Goal: Information Seeking & Learning: Learn about a topic

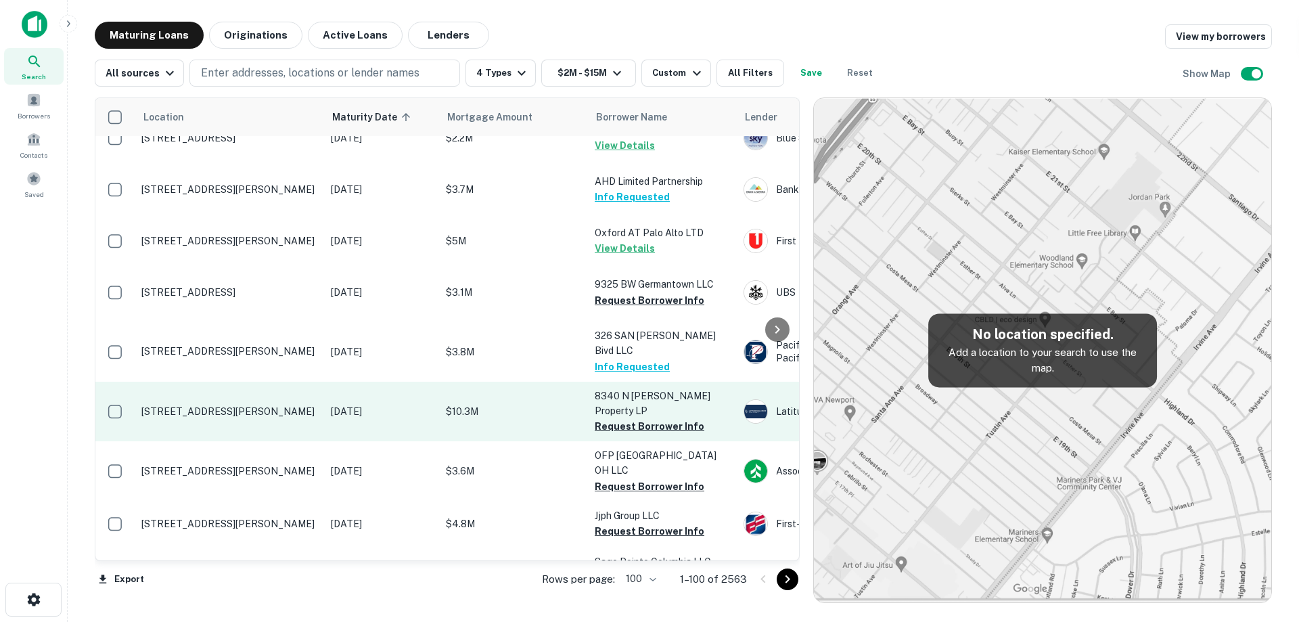
scroll to position [3564, 0]
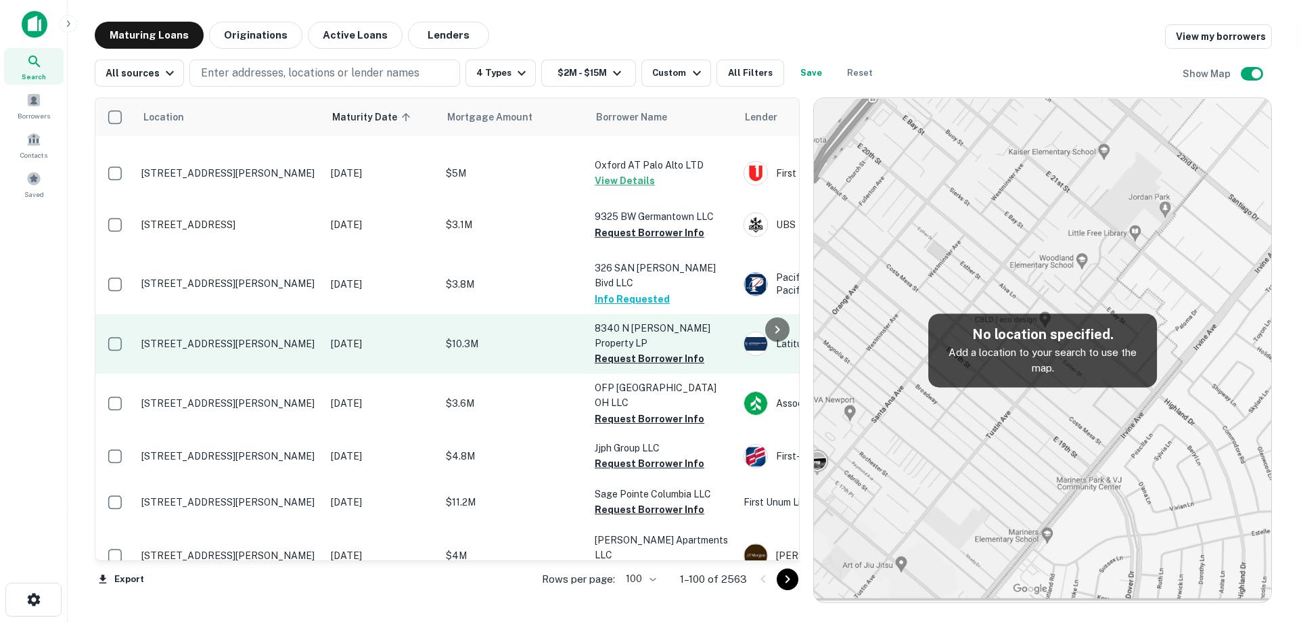
click at [306, 373] on td "[STREET_ADDRESS][PERSON_NAME]" at bounding box center [229, 344] width 189 height 60
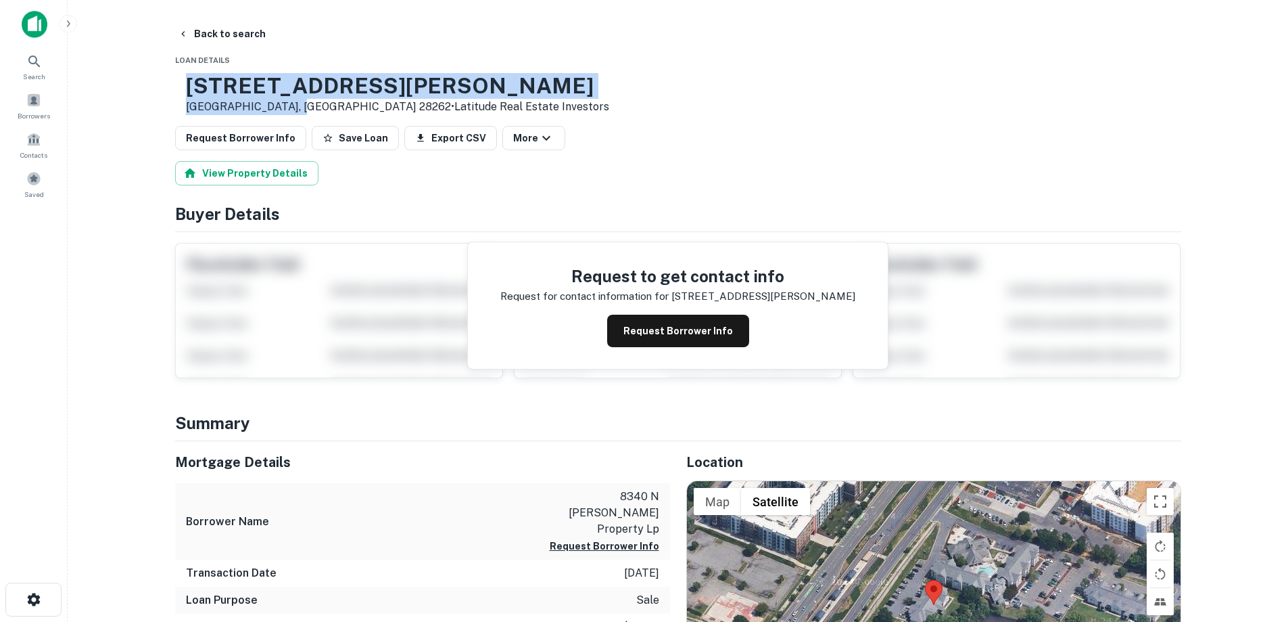
drag, startPoint x: 223, startPoint y: 85, endPoint x: 334, endPoint y: 105, distance: 112.6
click at [334, 105] on div "[STREET_ADDRESS][PERSON_NAME] • Latitude Real Estate Investors" at bounding box center [392, 94] width 434 height 42
click at [228, 34] on button "Back to search" at bounding box center [221, 34] width 99 height 24
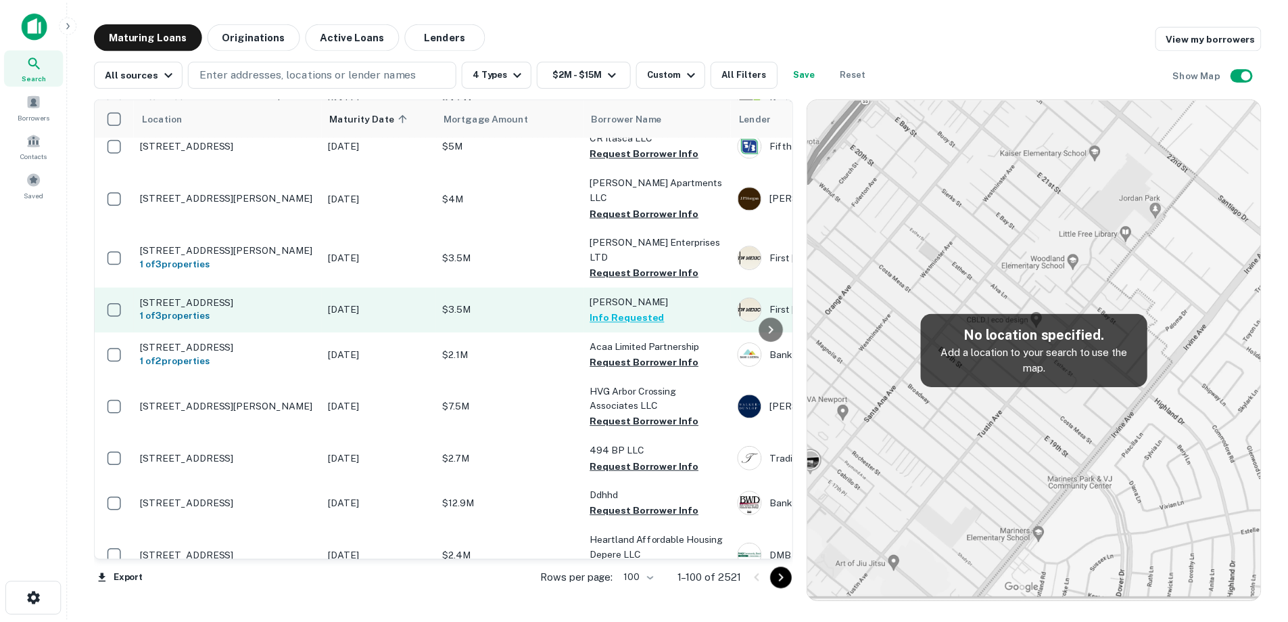
scroll to position [3764, 0]
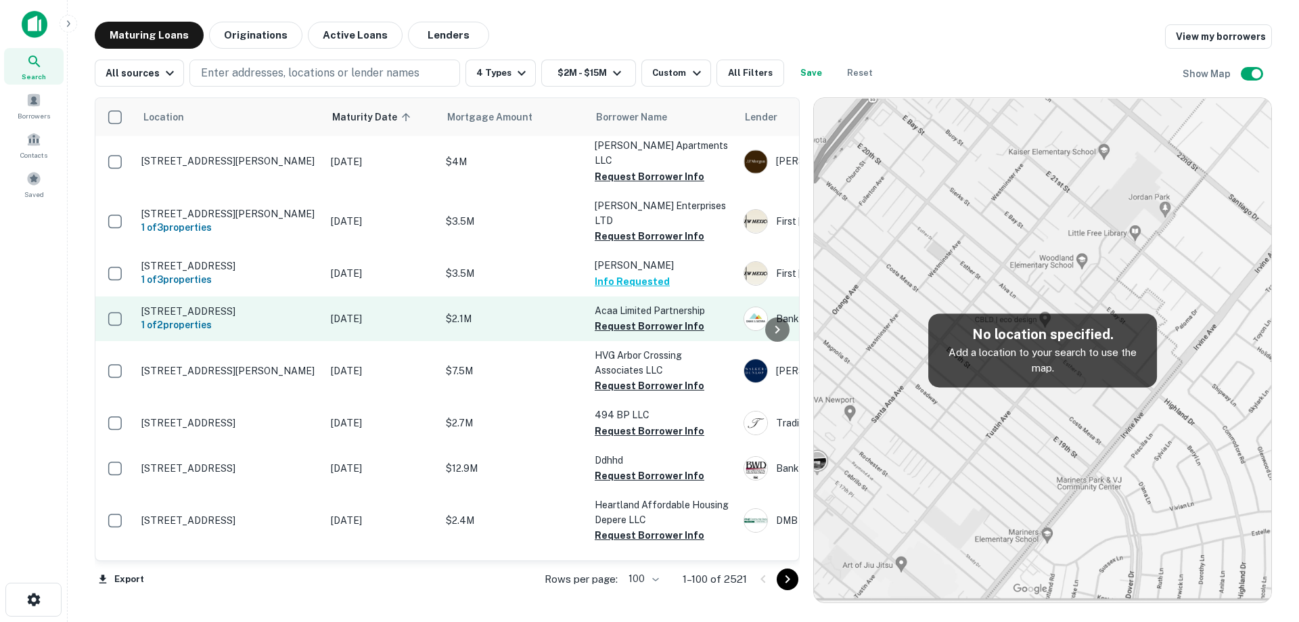
click at [367, 326] on p "[DATE]" at bounding box center [381, 318] width 101 height 15
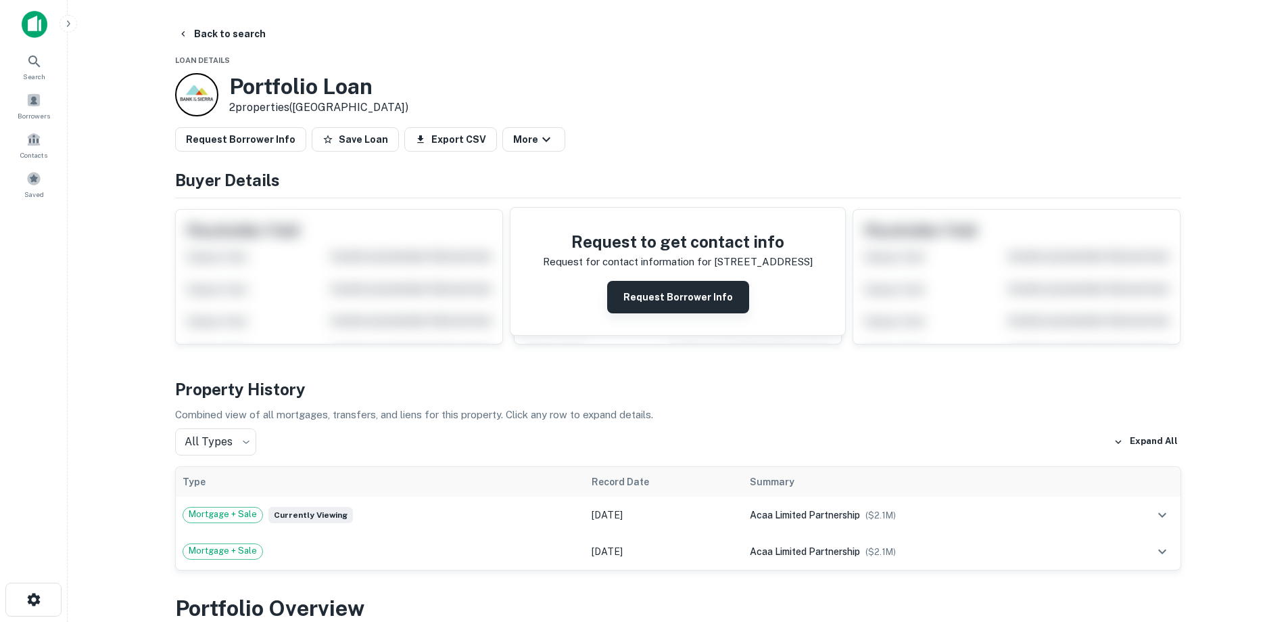
click at [686, 308] on button "Request Borrower Info" at bounding box center [678, 297] width 142 height 32
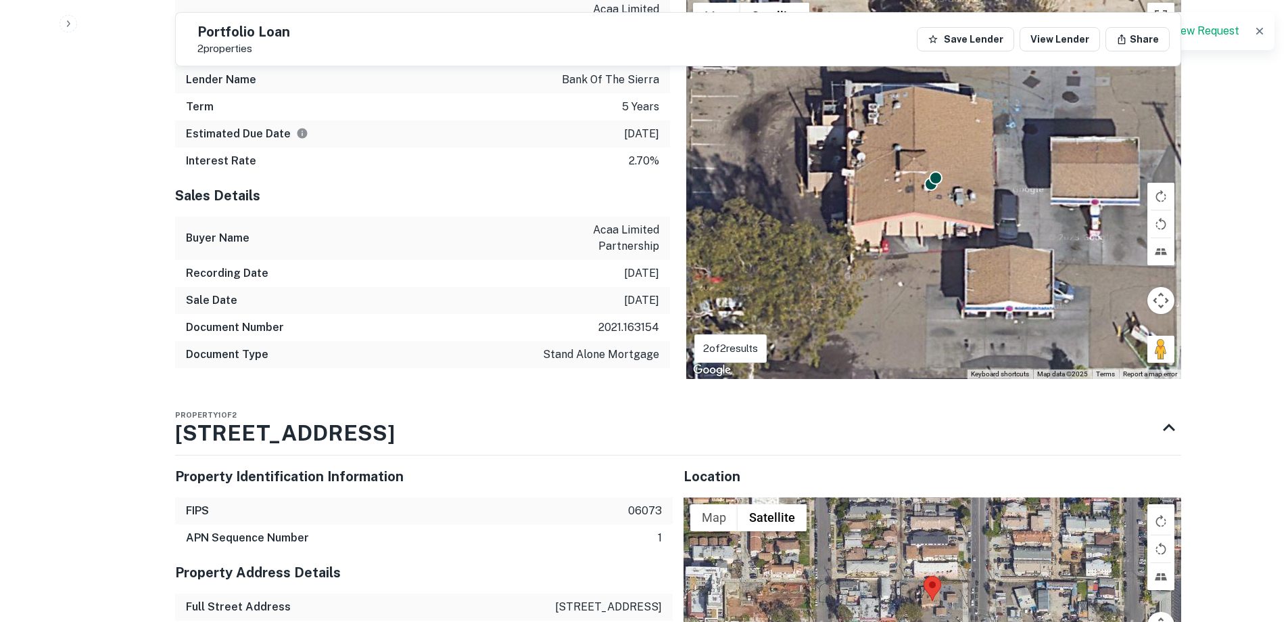
scroll to position [1217, 0]
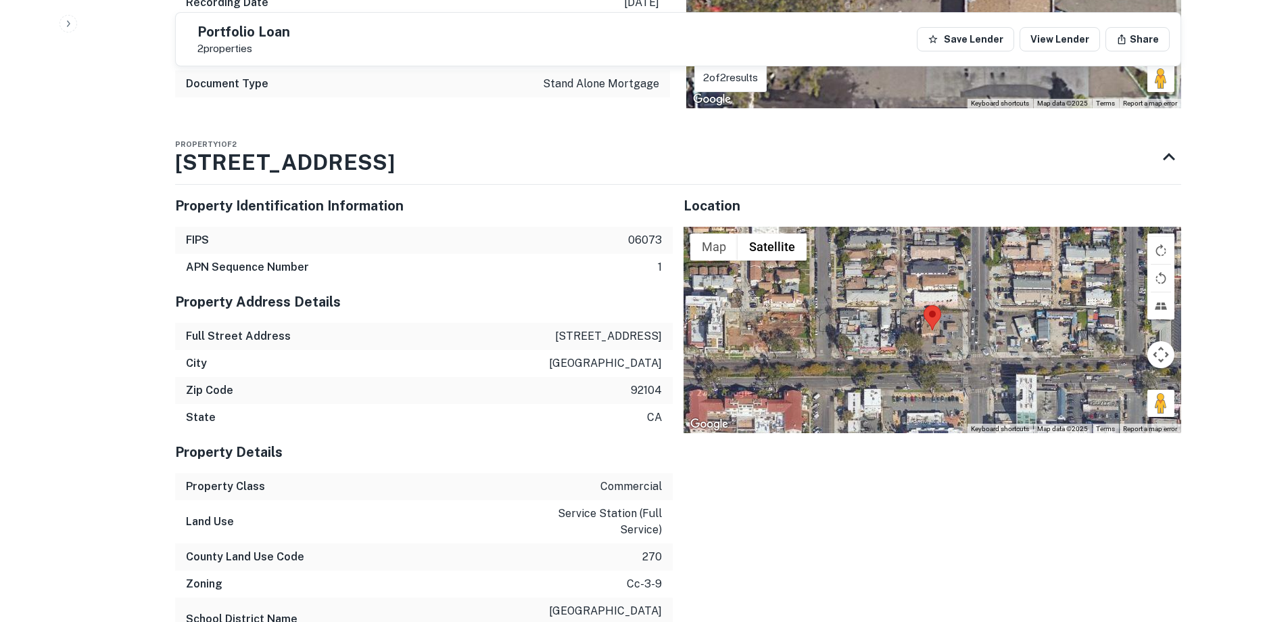
click at [618, 334] on p "[STREET_ADDRESS]" at bounding box center [608, 336] width 107 height 16
copy p "[STREET_ADDRESS]"
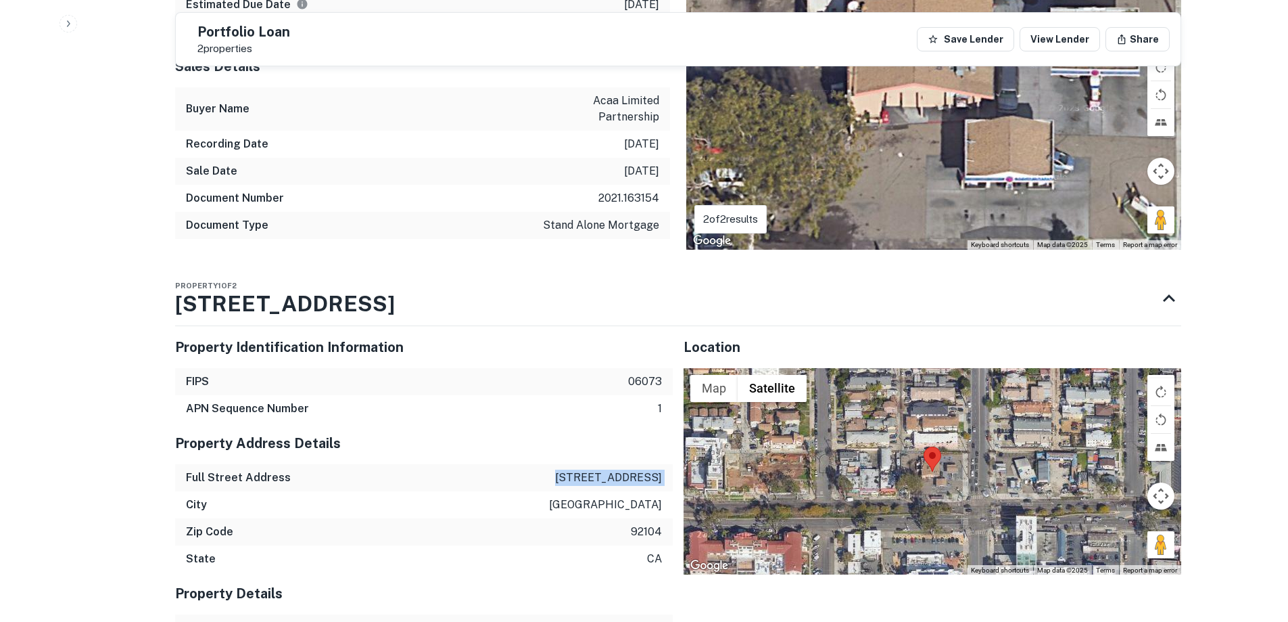
scroll to position [1353, 0]
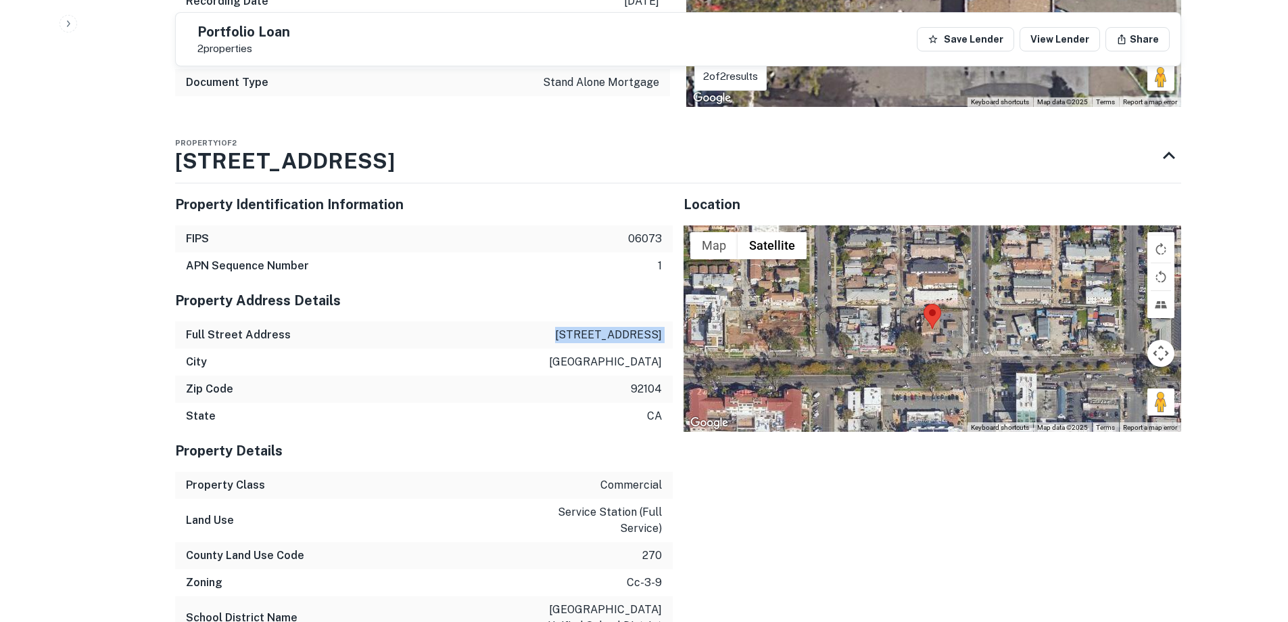
click at [581, 342] on p "[STREET_ADDRESS]" at bounding box center [608, 335] width 107 height 16
click at [583, 333] on p "[STREET_ADDRESS]" at bounding box center [608, 335] width 107 height 16
click at [592, 334] on p "[STREET_ADDRESS]" at bounding box center [608, 335] width 107 height 16
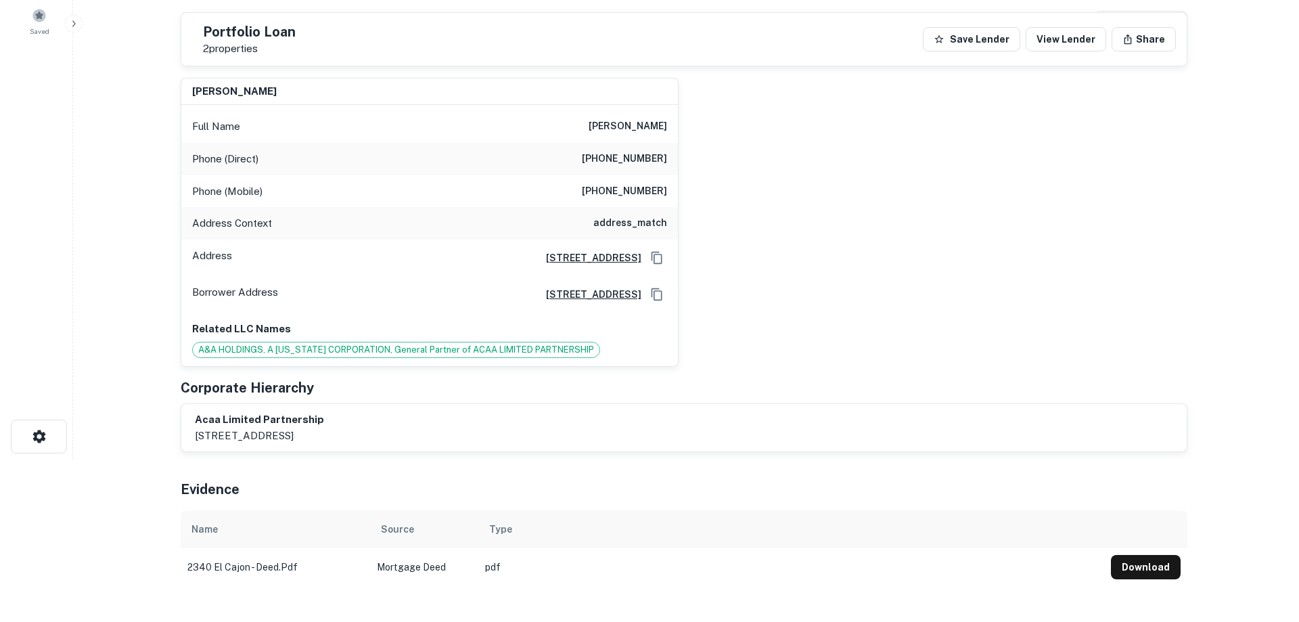
scroll to position [0, 0]
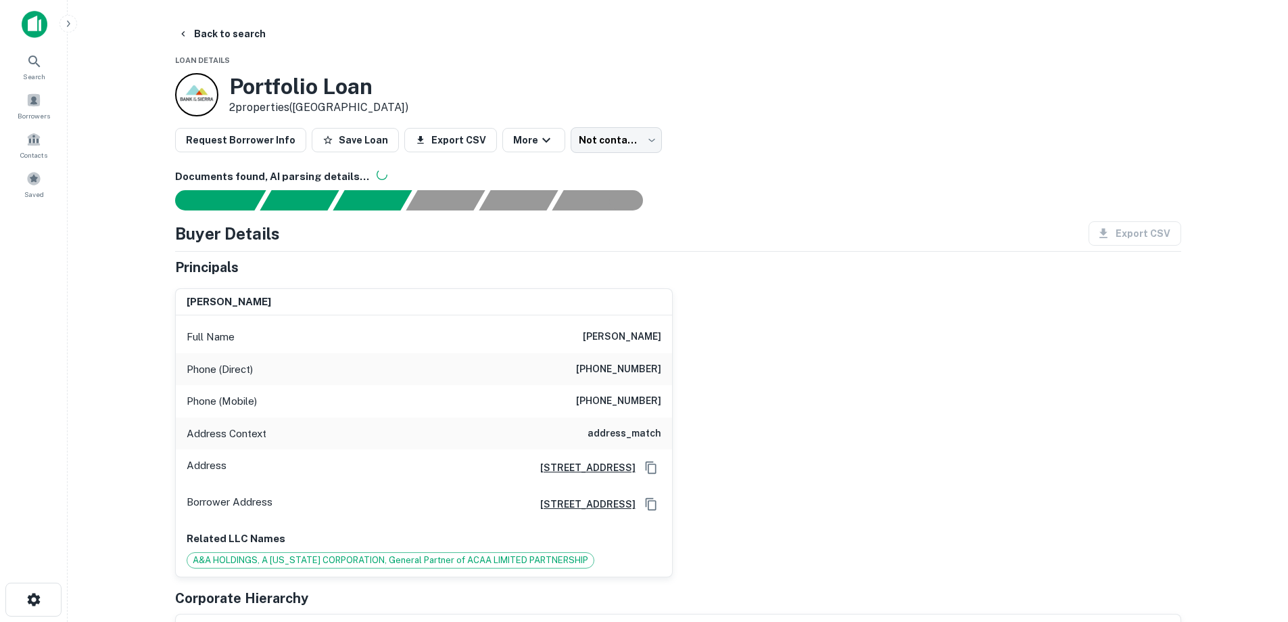
click at [241, 34] on button "Back to search" at bounding box center [221, 34] width 99 height 24
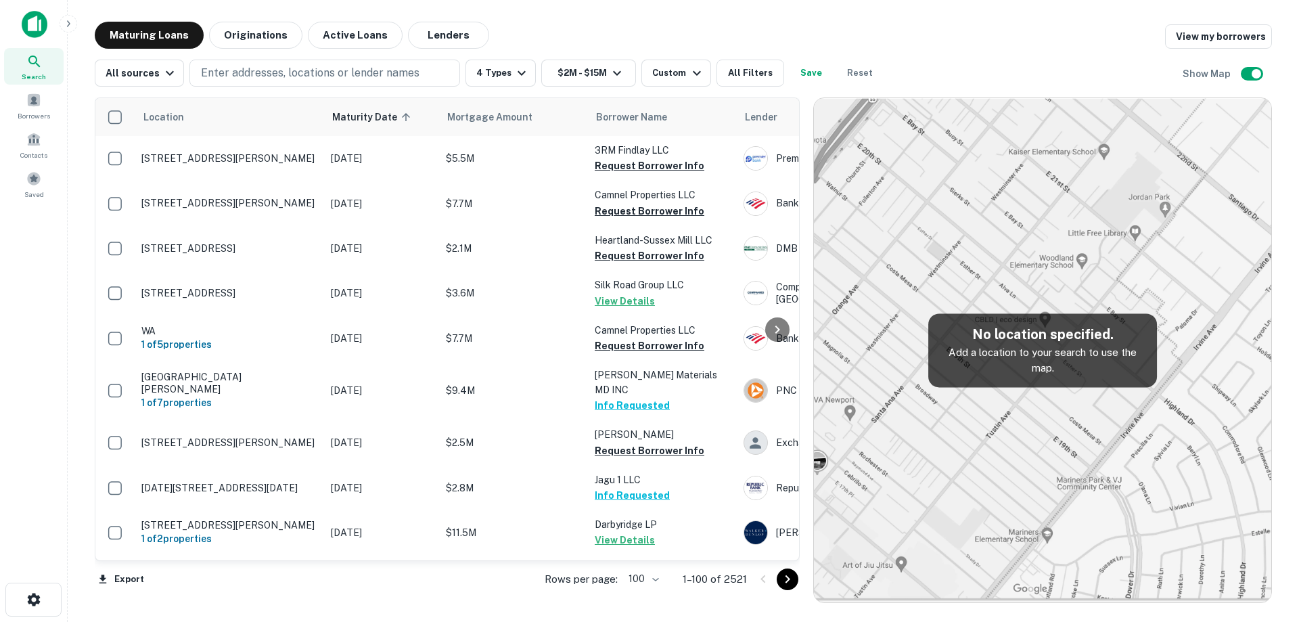
scroll to position [3832, 0]
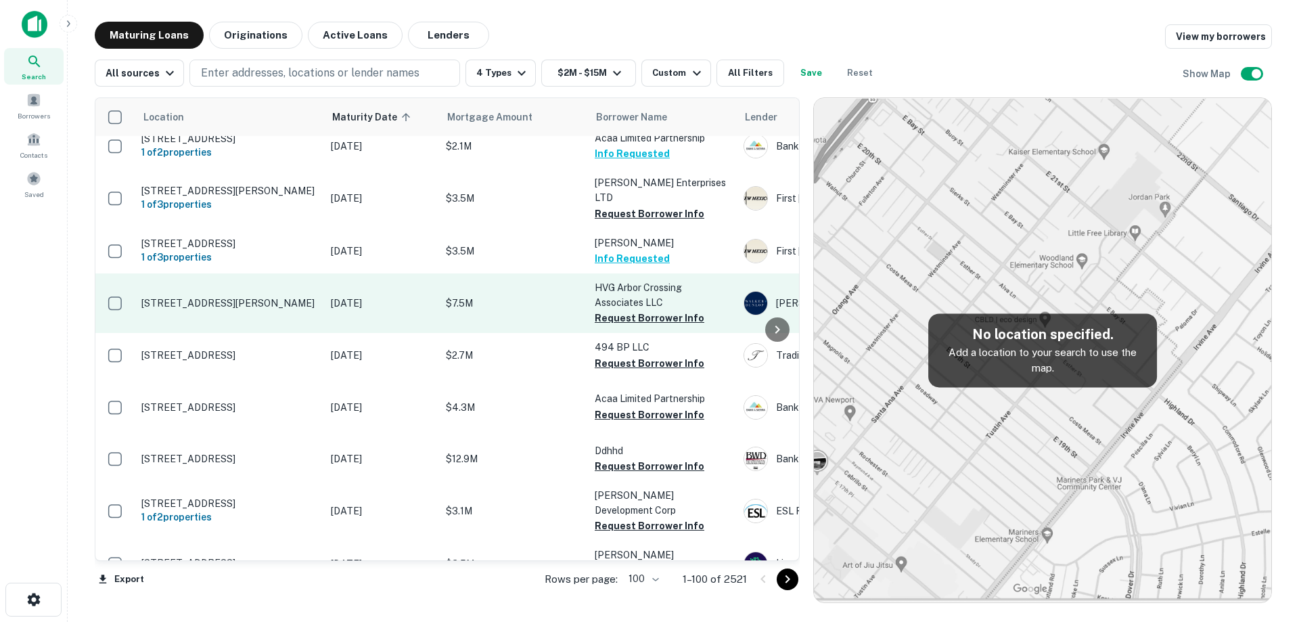
click at [218, 309] on p "[STREET_ADDRESS][PERSON_NAME]" at bounding box center [229, 303] width 176 height 12
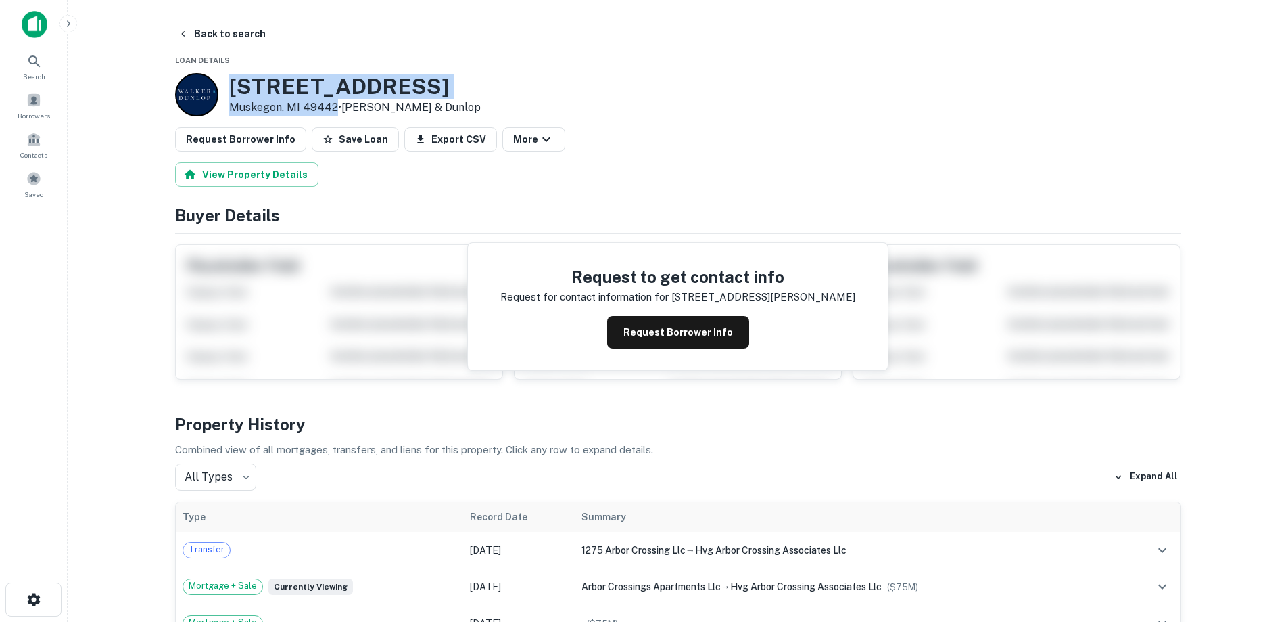
drag, startPoint x: 248, startPoint y: 92, endPoint x: 335, endPoint y: 110, distance: 89.1
click at [335, 110] on div "[STREET_ADDRESS][PERSON_NAME][PERSON_NAME] • [PERSON_NAME] & [PERSON_NAME]" at bounding box center [355, 95] width 252 height 42
click at [212, 36] on button "Back to search" at bounding box center [221, 34] width 99 height 24
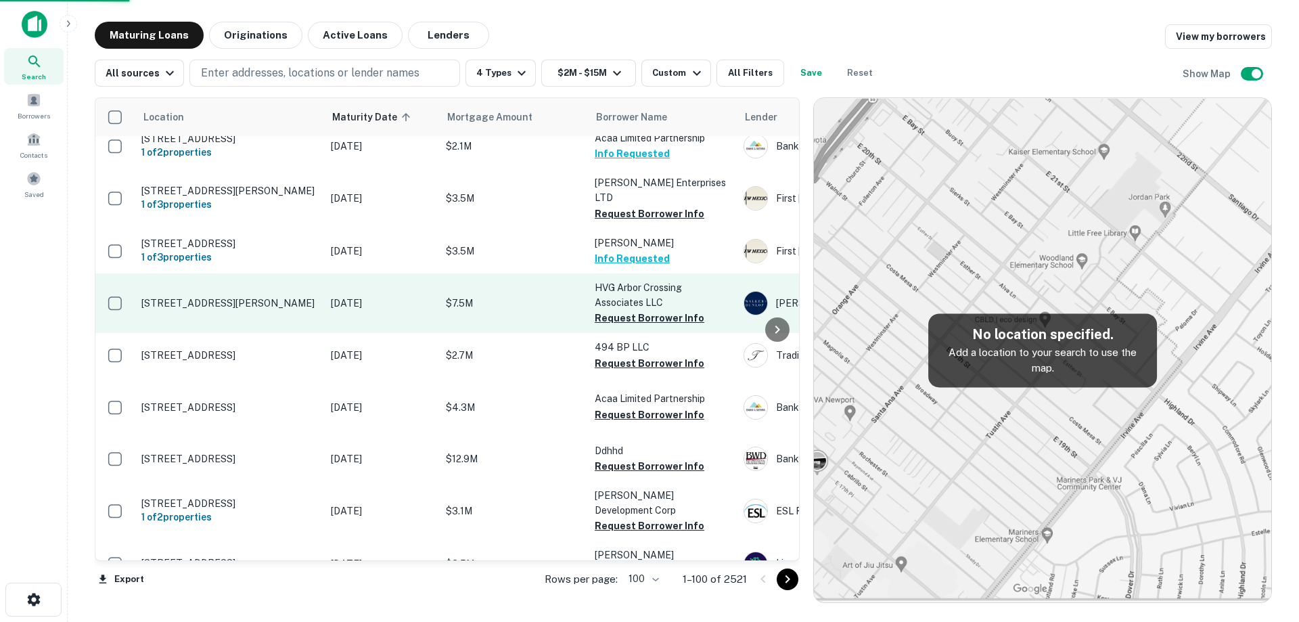
scroll to position [3832, 0]
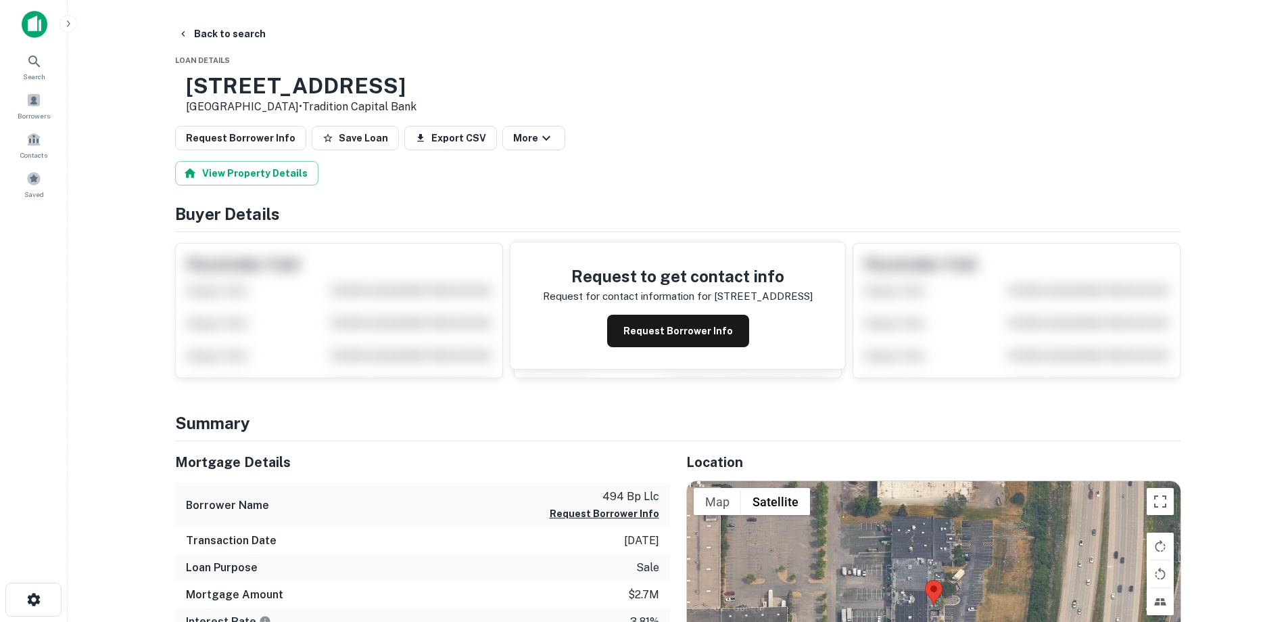
drag, startPoint x: 231, startPoint y: 84, endPoint x: 346, endPoint y: 110, distance: 118.6
click at [346, 110] on div "[STREET_ADDRESS] • Tradition Capital Bank" at bounding box center [301, 94] width 231 height 42
copy div "[STREET_ADDRESS]"
click at [661, 337] on button "Request Borrower Info" at bounding box center [678, 331] width 142 height 32
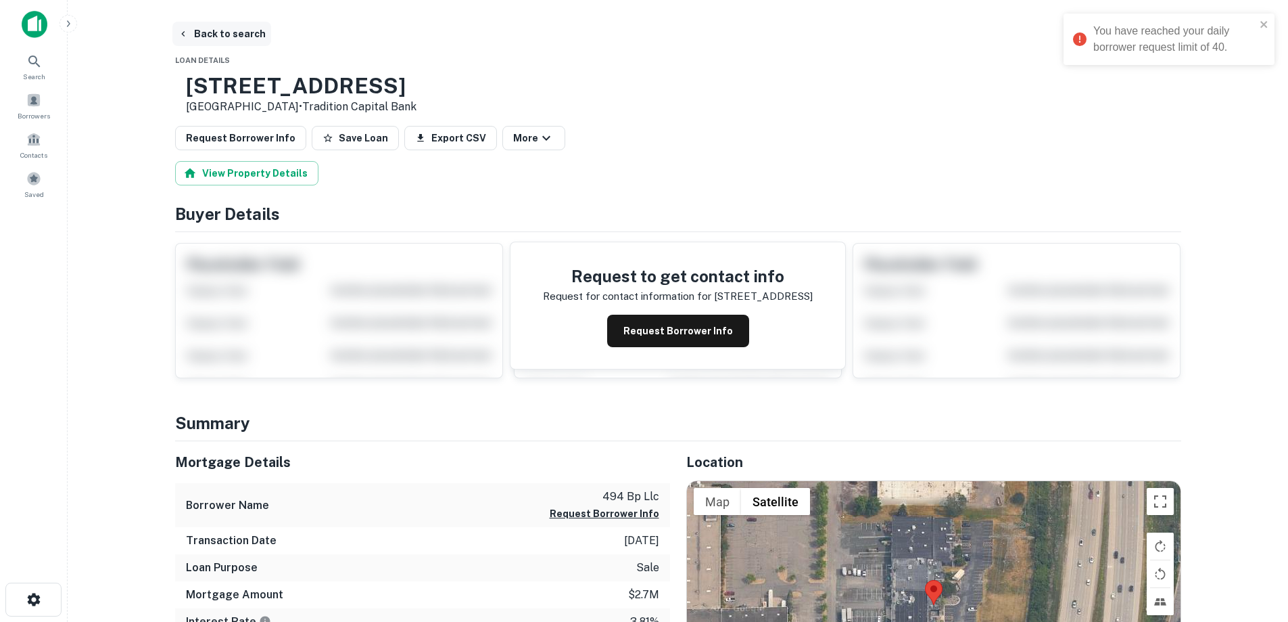
click at [223, 25] on button "Back to search" at bounding box center [221, 34] width 99 height 24
click at [226, 36] on button "Back to search" at bounding box center [221, 34] width 99 height 24
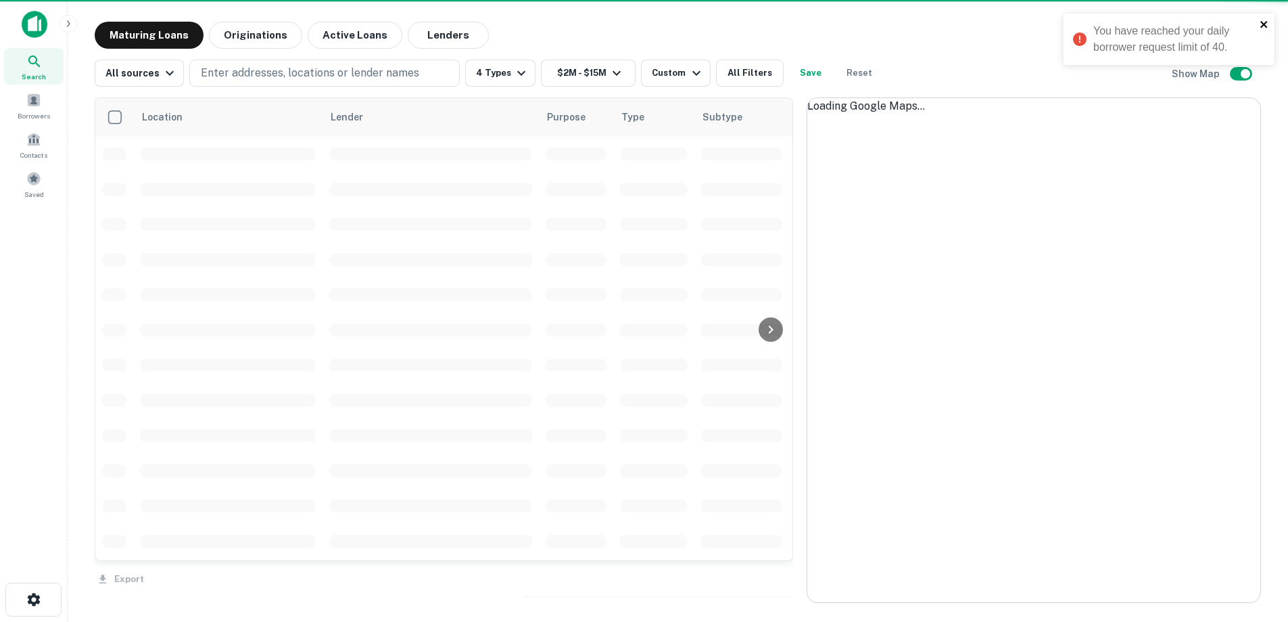
click at [1270, 24] on icon "close" at bounding box center [1264, 24] width 9 height 11
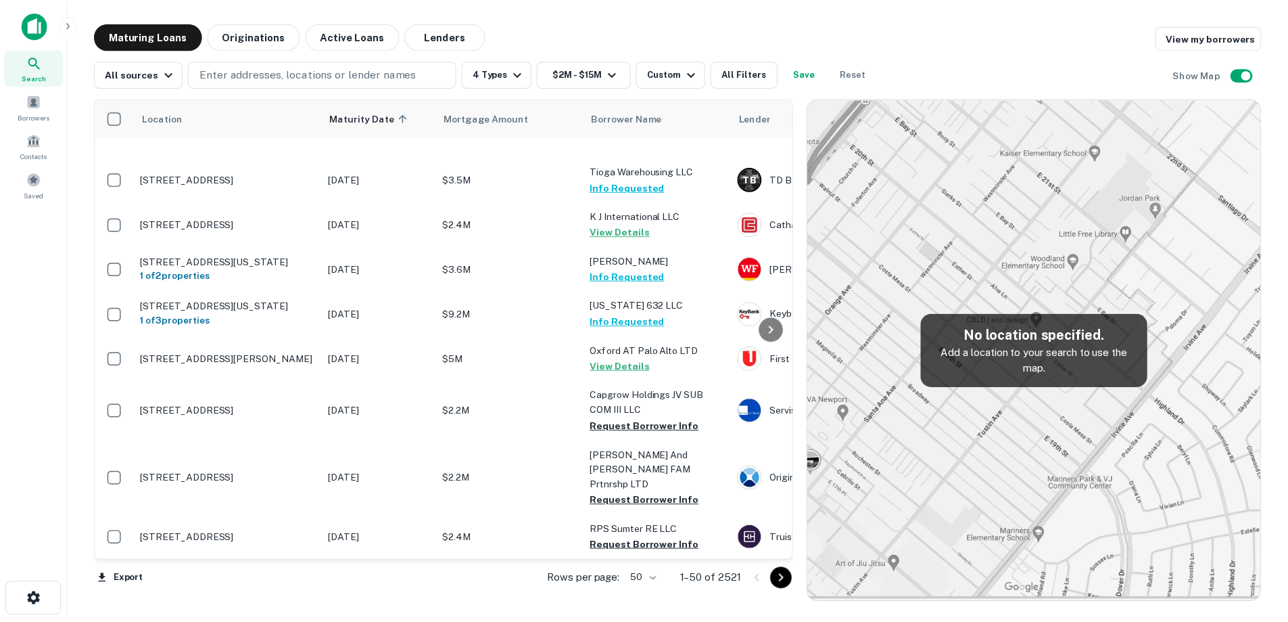
scroll to position [2230, 0]
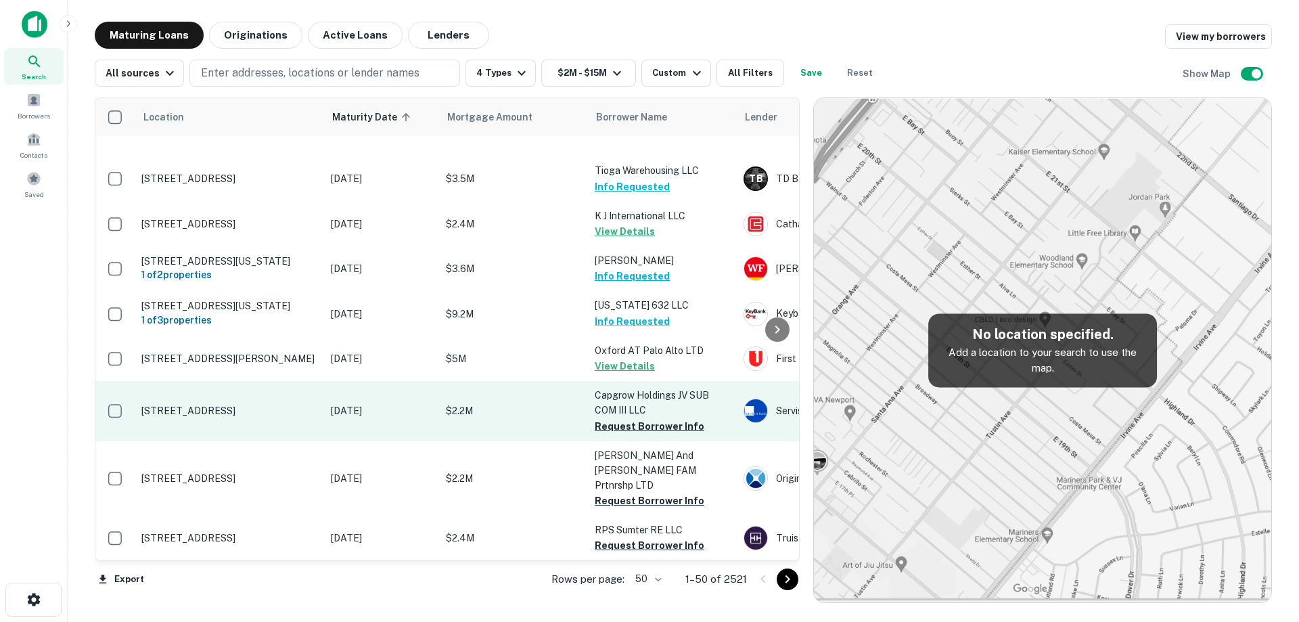
click at [360, 430] on td "[DATE]" at bounding box center [381, 411] width 115 height 60
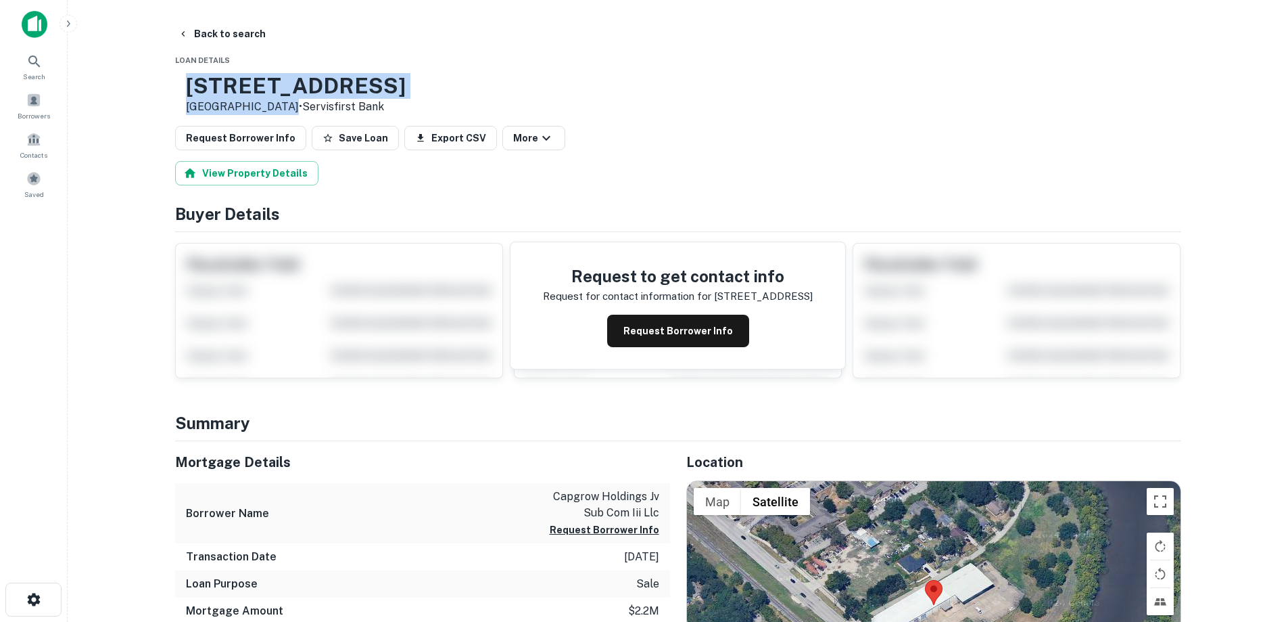
drag, startPoint x: 235, startPoint y: 83, endPoint x: 325, endPoint y: 108, distance: 92.9
click at [325, 108] on div "[STREET_ADDRESS] • Servisfirst Bank" at bounding box center [296, 94] width 220 height 42
